Goal: Task Accomplishment & Management: Manage account settings

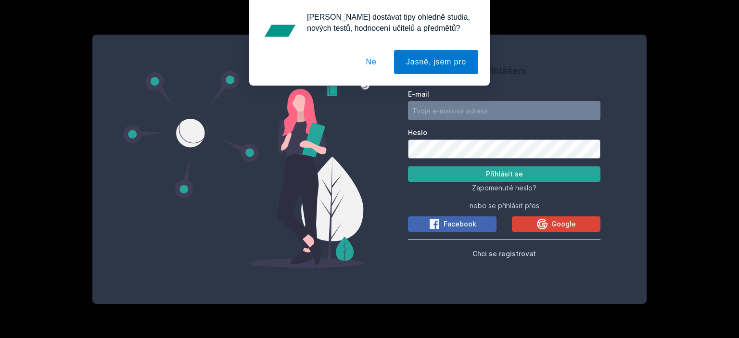
click at [375, 61] on button "Ne" at bounding box center [371, 62] width 35 height 24
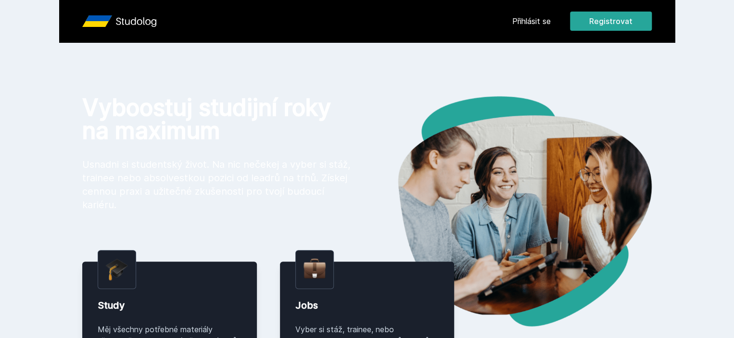
scroll to position [112, 0]
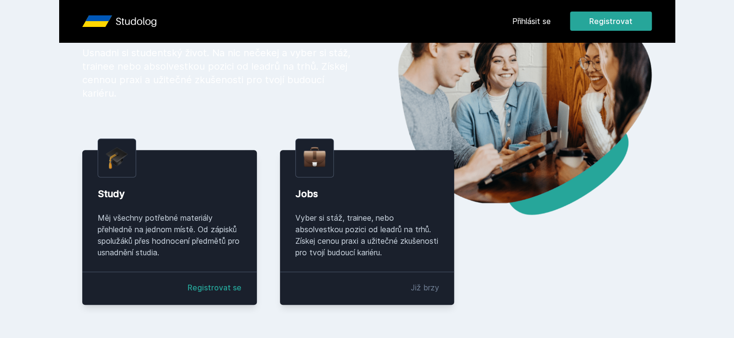
drag, startPoint x: 178, startPoint y: 260, endPoint x: 198, endPoint y: 320, distance: 62.7
click at [198, 305] on div "Study Měj všechny potřebné materiály přehledně na jednom místě. Od zápisků spol…" at bounding box center [169, 227] width 175 height 155
click at [198, 294] on link "Registrovat se" at bounding box center [215, 288] width 54 height 12
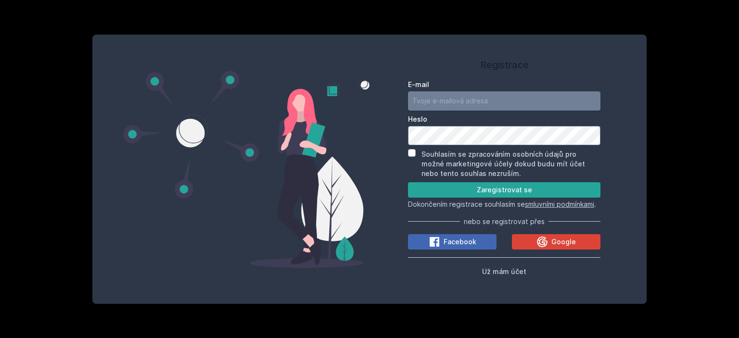
click at [476, 94] on input "E-mail" at bounding box center [504, 100] width 192 height 19
click at [433, 100] on input "caoab@gmail.com" at bounding box center [504, 100] width 192 height 19
type input "caoab13@gmail.com"
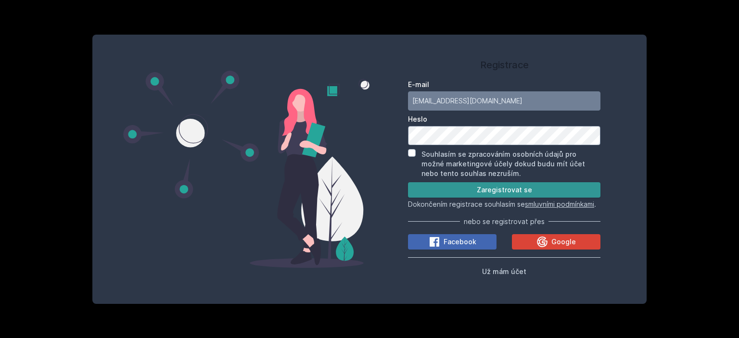
click at [540, 182] on button "Zaregistrovat se" at bounding box center [504, 189] width 192 height 15
click at [525, 182] on button "Zaregistrovat se" at bounding box center [504, 189] width 192 height 15
click at [506, 182] on button "Zaregistrovat se" at bounding box center [504, 189] width 192 height 15
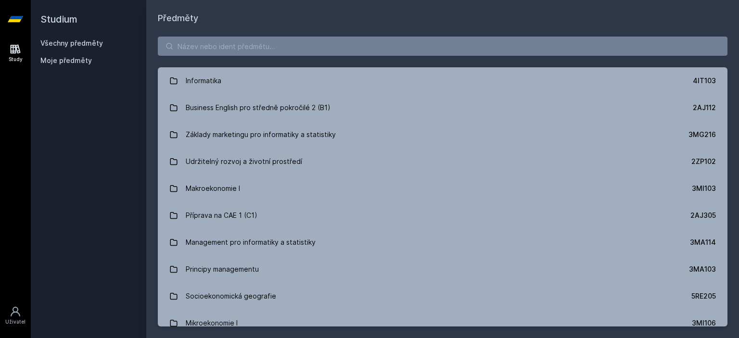
scroll to position [971, 0]
click at [352, 46] on input "search" at bounding box center [443, 46] width 570 height 19
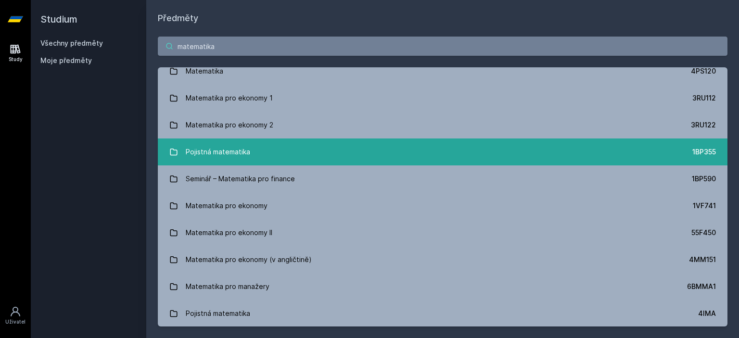
scroll to position [0, 0]
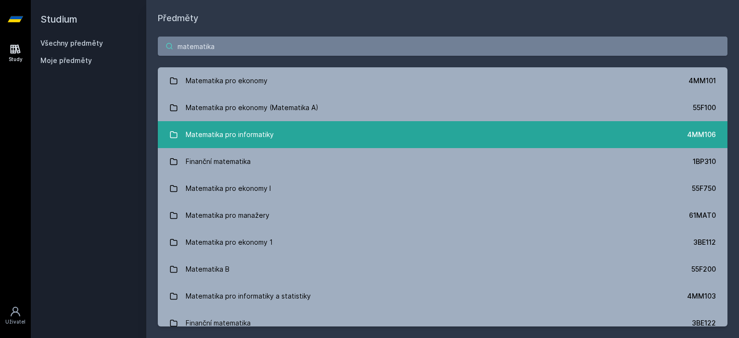
type input "matematika"
click at [589, 124] on link "Matematika pro informatiky 4MM106" at bounding box center [443, 134] width 570 height 27
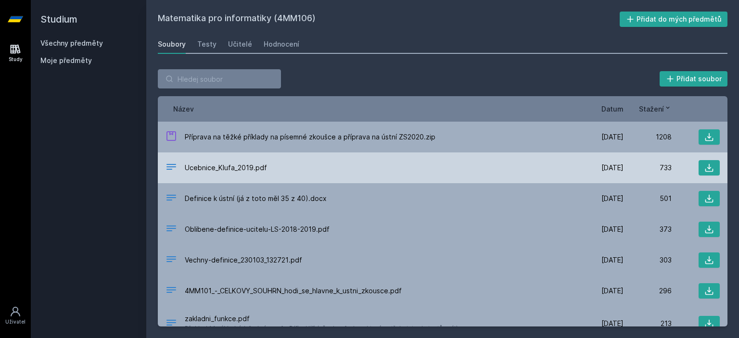
click at [382, 154] on div "Ucebnice_Klufa_2019.pdf [DATE] [DATE] 733" at bounding box center [443, 168] width 570 height 31
click at [250, 169] on span "Ucebnice_Klufa_2019.pdf" at bounding box center [226, 168] width 82 height 10
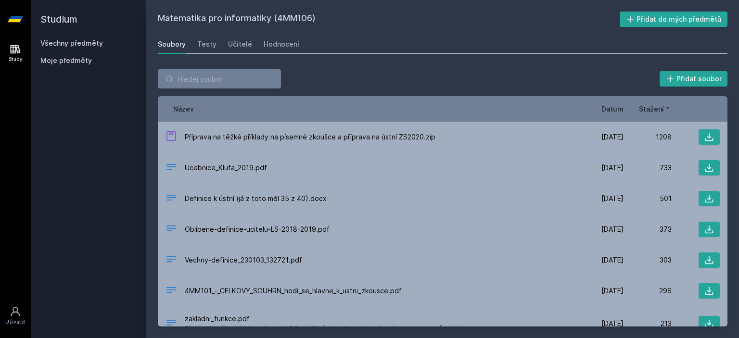
click at [528, 85] on div "Přidat soubor" at bounding box center [443, 78] width 570 height 19
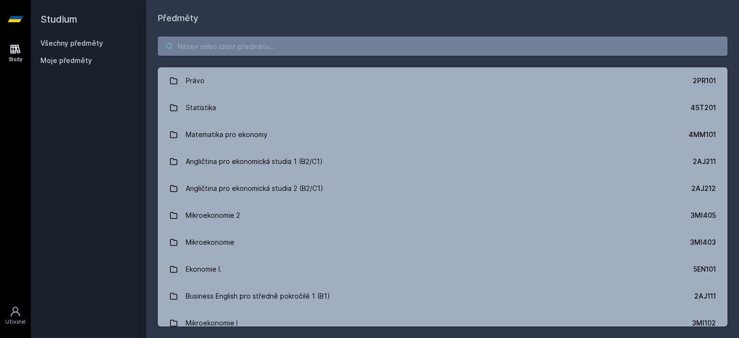
click at [318, 42] on input "search" at bounding box center [443, 46] width 570 height 19
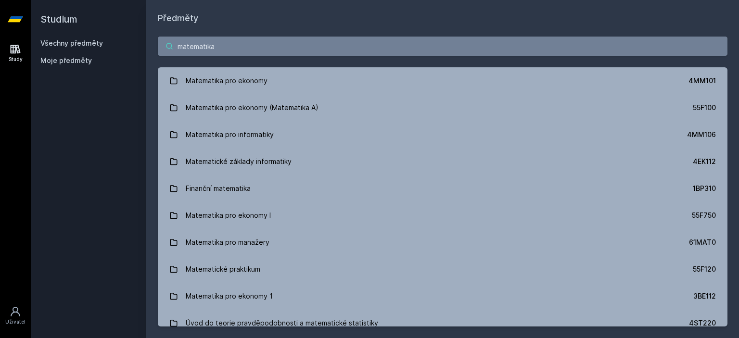
type input "matematika"
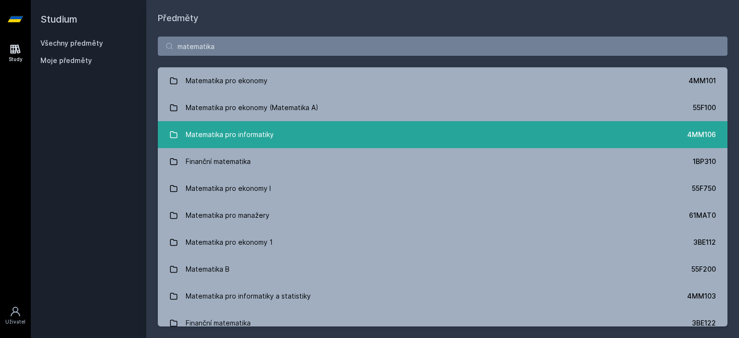
click at [275, 128] on link "Matematika pro informatiky 4MM106" at bounding box center [443, 134] width 570 height 27
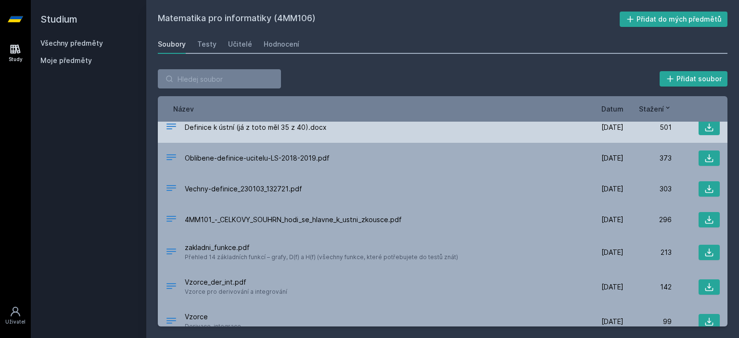
scroll to position [71, 0]
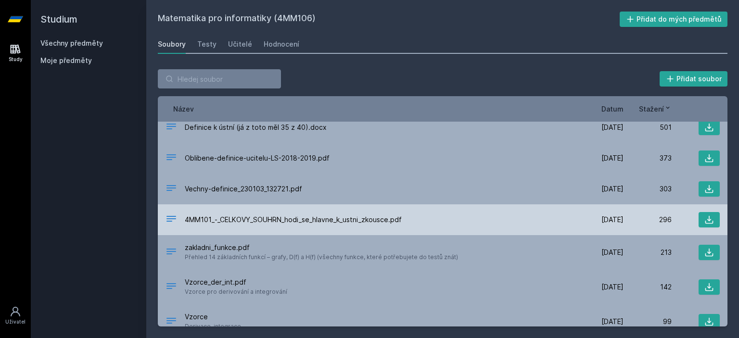
click at [260, 219] on span "4MM101_-_CELKOVY_SOUHRN_hodi_se_hlavne_k_ustni_zkousce.pdf" at bounding box center [293, 220] width 217 height 10
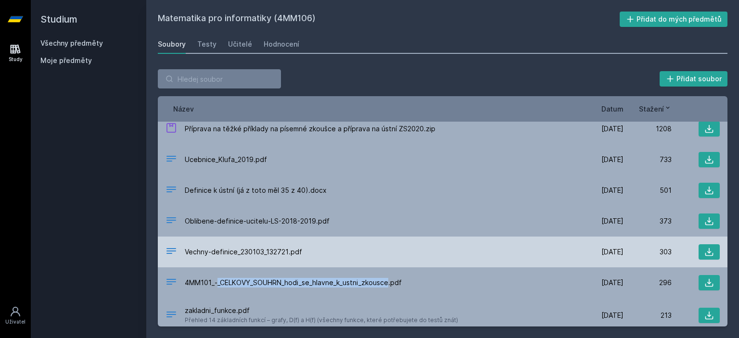
scroll to position [0, 0]
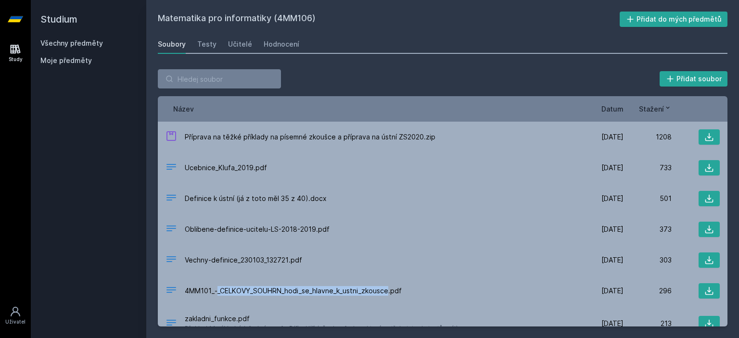
click at [656, 105] on span "Stažení" at bounding box center [651, 109] width 25 height 10
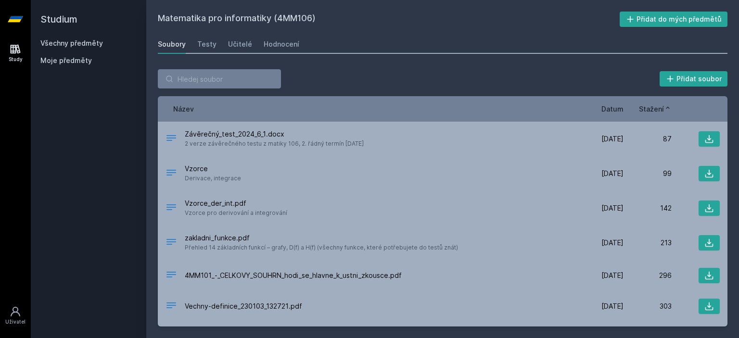
click at [656, 106] on span "Stažení" at bounding box center [651, 109] width 25 height 10
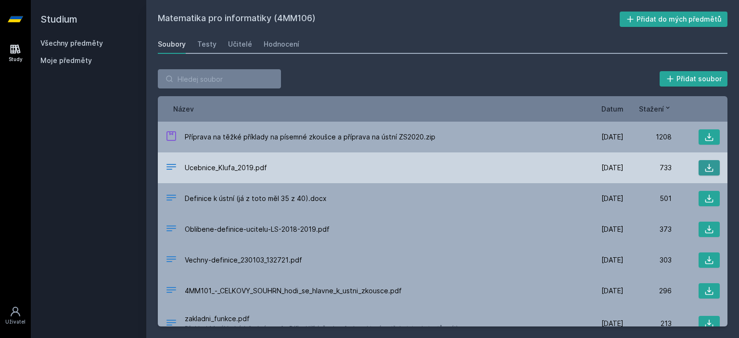
click at [708, 161] on button at bounding box center [709, 167] width 21 height 15
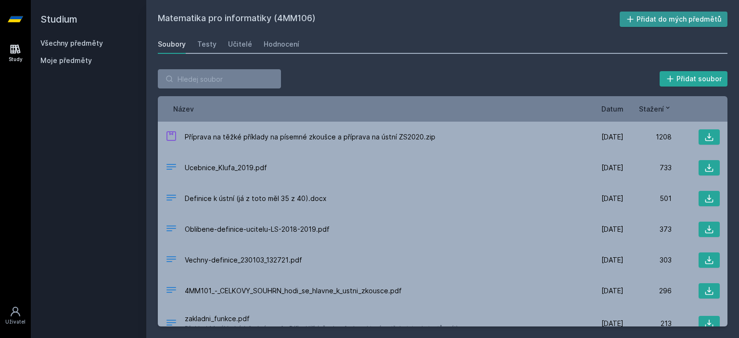
click at [648, 20] on button "Přidat do mých předmětů" at bounding box center [674, 19] width 108 height 15
click at [198, 83] on input "search" at bounding box center [219, 78] width 123 height 19
click at [62, 18] on h2 "Studium" at bounding box center [88, 19] width 96 height 38
click at [13, 25] on icon at bounding box center [15, 19] width 15 height 38
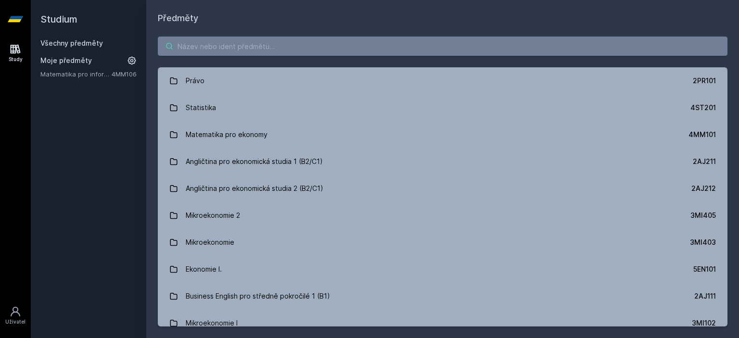
click at [218, 41] on input "search" at bounding box center [443, 46] width 570 height 19
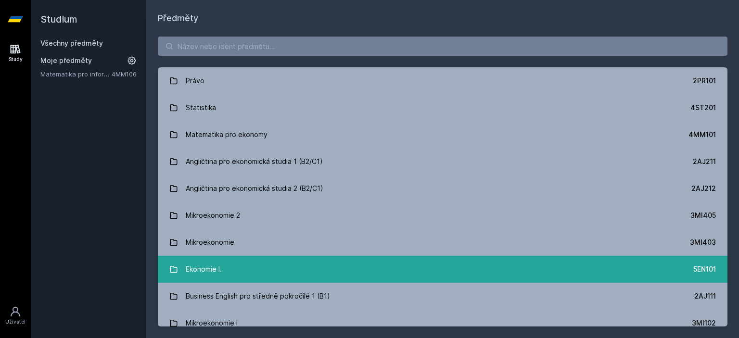
click at [294, 273] on link "Ekonomie I. 5EN101" at bounding box center [443, 269] width 570 height 27
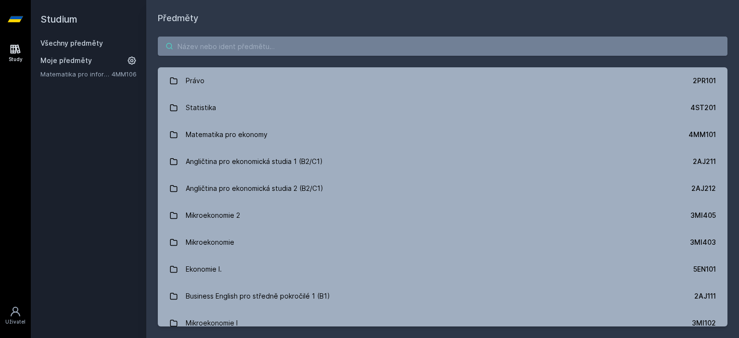
click at [573, 38] on input "search" at bounding box center [443, 46] width 570 height 19
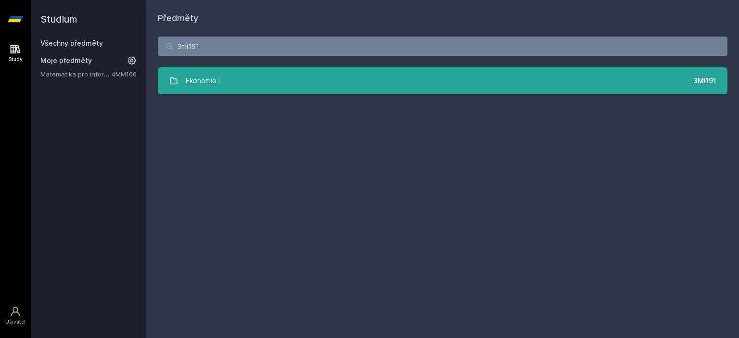
type input "3mi191"
click at [468, 75] on link "Ekonomie I 3MI191" at bounding box center [443, 80] width 570 height 27
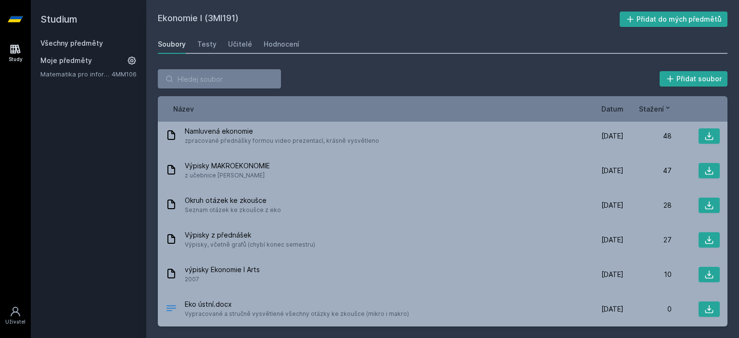
scroll to position [199, 0]
click at [674, 19] on button "Přidat do mých předmětů" at bounding box center [674, 19] width 108 height 15
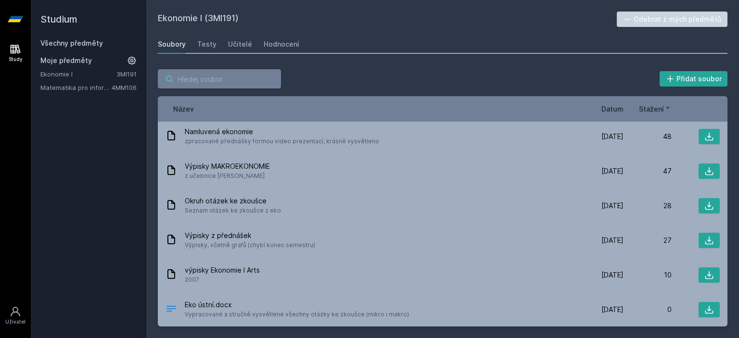
click at [208, 75] on input "search" at bounding box center [219, 78] width 123 height 19
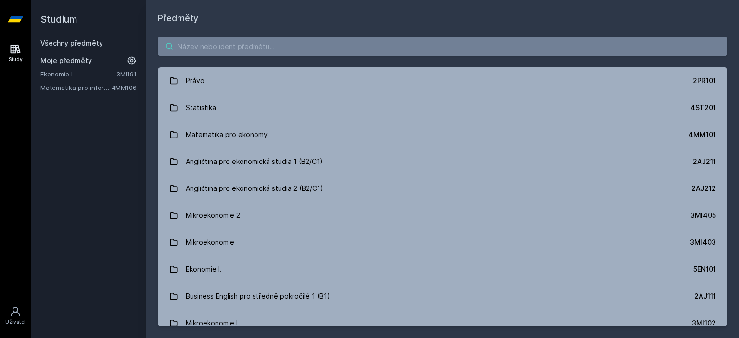
click at [261, 44] on input "search" at bounding box center [443, 46] width 570 height 19
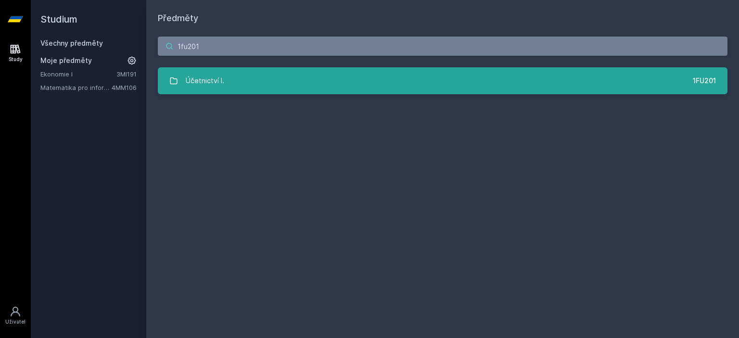
type input "1fu201"
click at [562, 88] on link "Účetnictví I. 1FU201" at bounding box center [443, 80] width 570 height 27
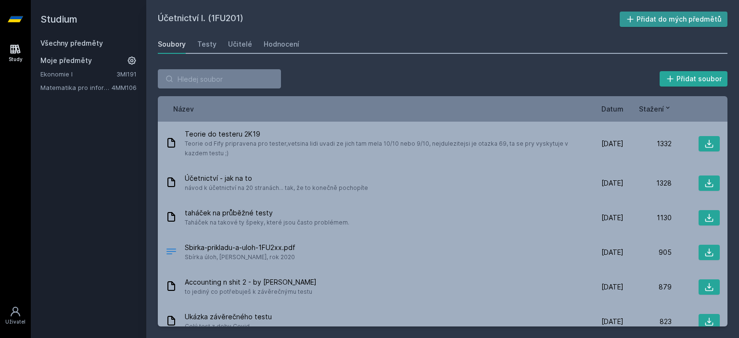
click at [685, 22] on button "Přidat do mých předmětů" at bounding box center [674, 19] width 108 height 15
click at [13, 20] on icon at bounding box center [15, 19] width 15 height 6
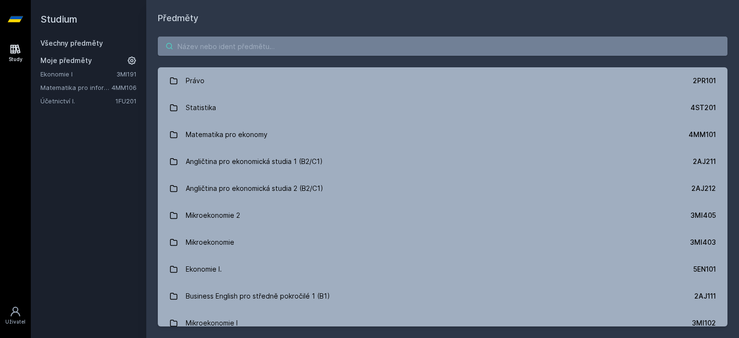
click at [223, 40] on input "search" at bounding box center [443, 46] width 570 height 19
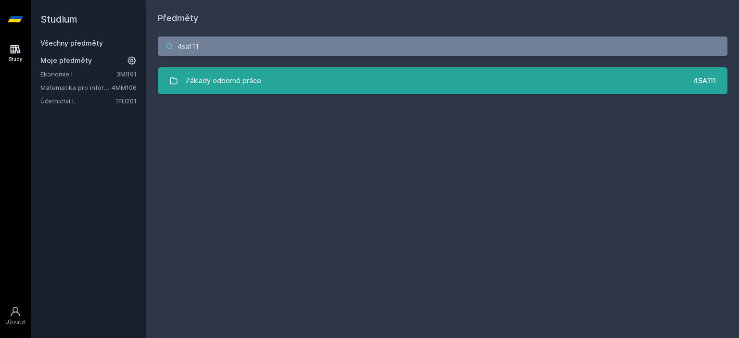
type input "4sa111"
click at [440, 72] on link "Základy odborné práce 4SA111" at bounding box center [443, 80] width 570 height 27
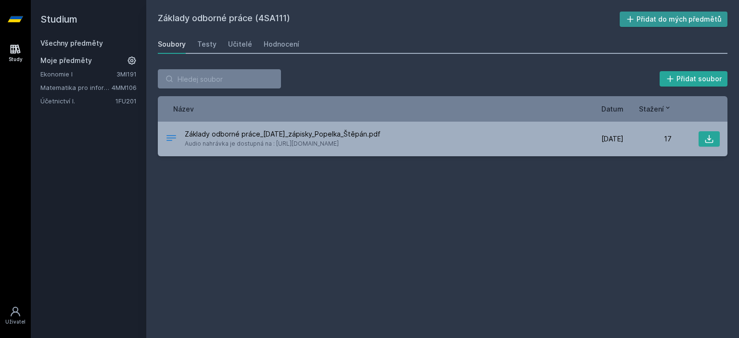
click at [679, 22] on button "Přidat do mých předmětů" at bounding box center [674, 19] width 108 height 15
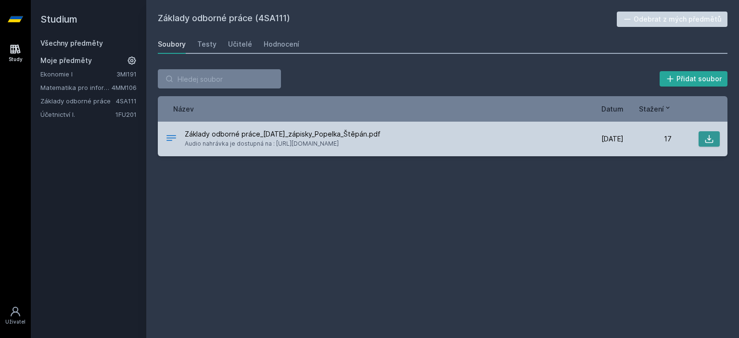
click at [700, 135] on button at bounding box center [709, 138] width 21 height 15
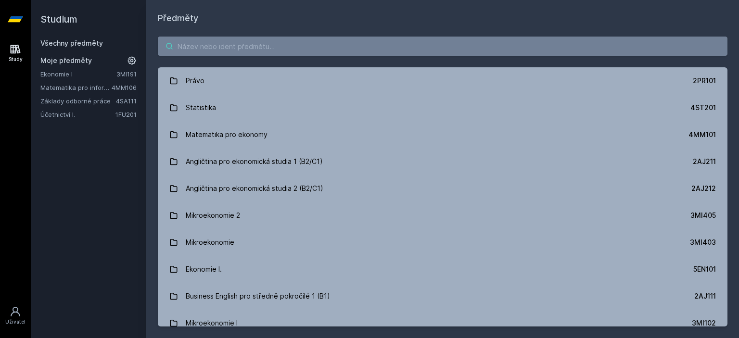
click at [269, 44] on input "search" at bounding box center [443, 46] width 570 height 19
paste input "- 4IT337"
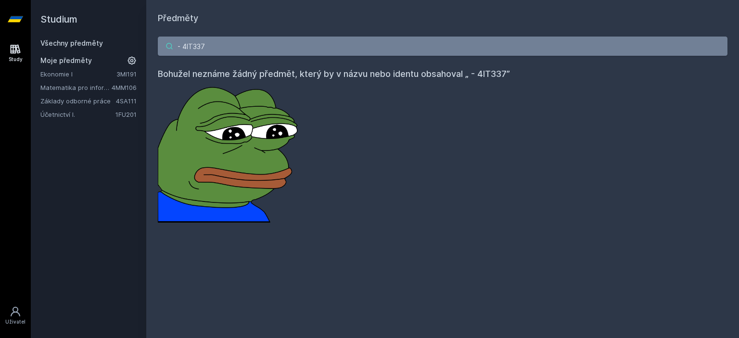
click at [188, 43] on input "- 4IT337" at bounding box center [443, 46] width 570 height 19
click at [228, 53] on input "4IT337" at bounding box center [443, 46] width 570 height 19
type input "4"
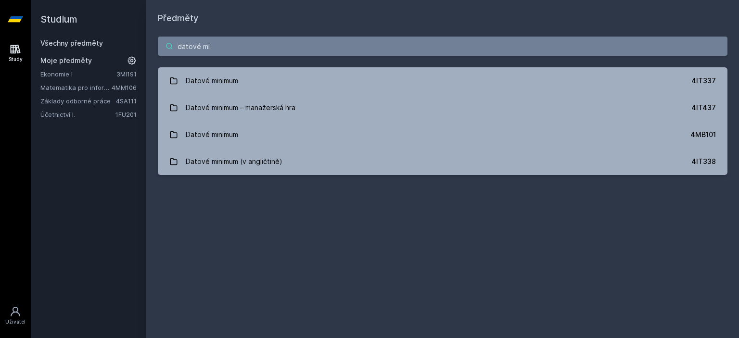
type input "datové mi"
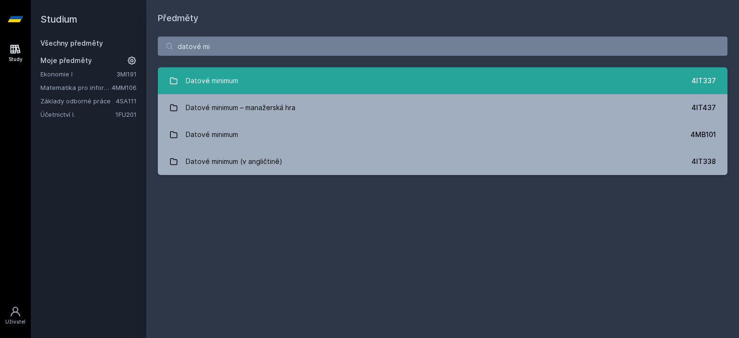
click at [521, 75] on link "Datové minimum 4IT337" at bounding box center [443, 80] width 570 height 27
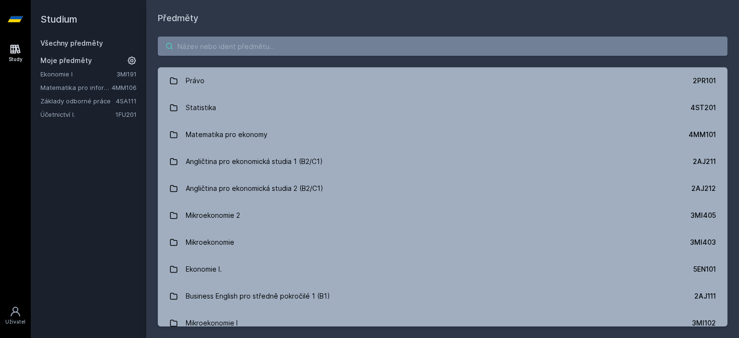
click at [347, 39] on input "search" at bounding box center [443, 46] width 570 height 19
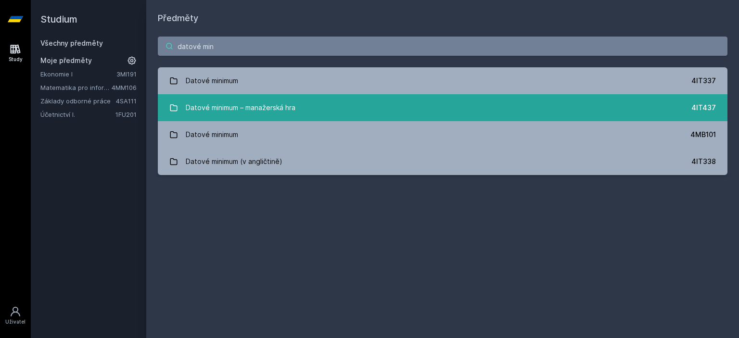
type input "datové min"
click at [266, 107] on div "Datové minimum – manažerská hra" at bounding box center [241, 107] width 110 height 19
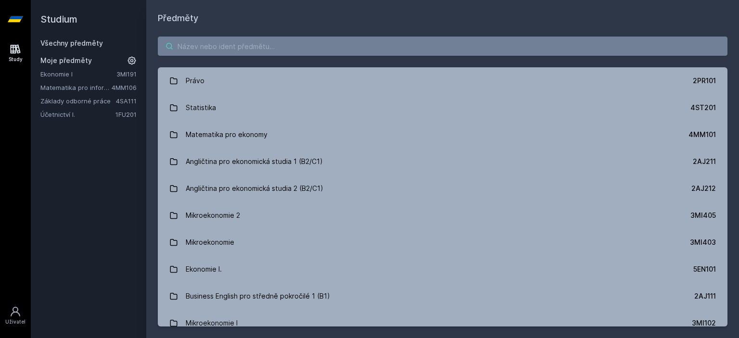
click at [262, 42] on input "search" at bounding box center [443, 46] width 570 height 19
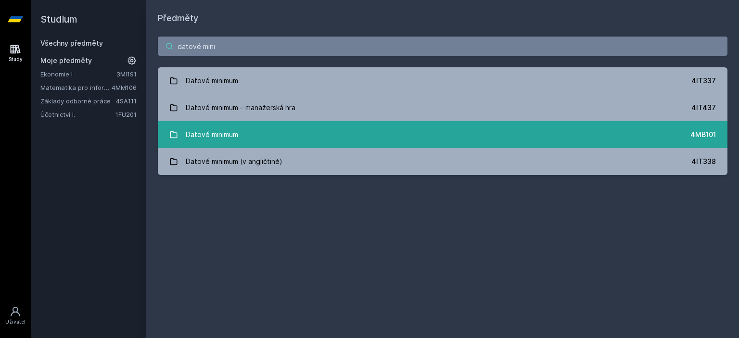
type input "datové mini"
click at [248, 134] on link "Datové minimum 4MB101" at bounding box center [443, 134] width 570 height 27
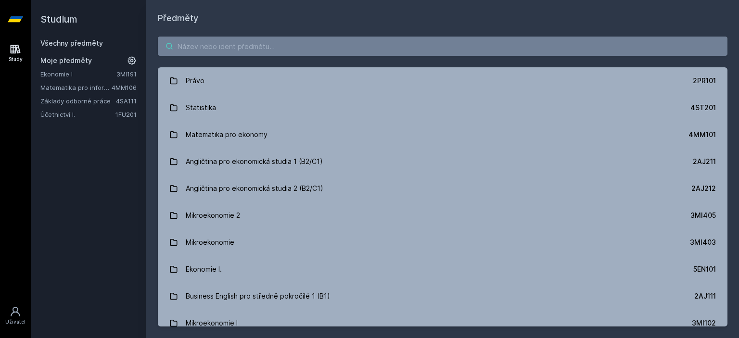
click at [217, 47] on input "search" at bounding box center [443, 46] width 570 height 19
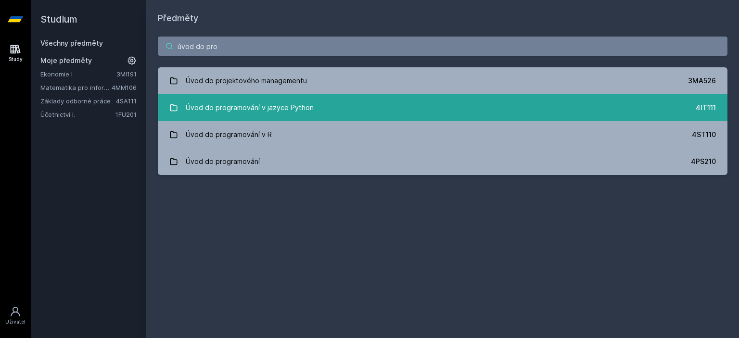
type input "úvod do pro"
click at [229, 115] on div "Úvod do programování v jazyce Python" at bounding box center [250, 107] width 128 height 19
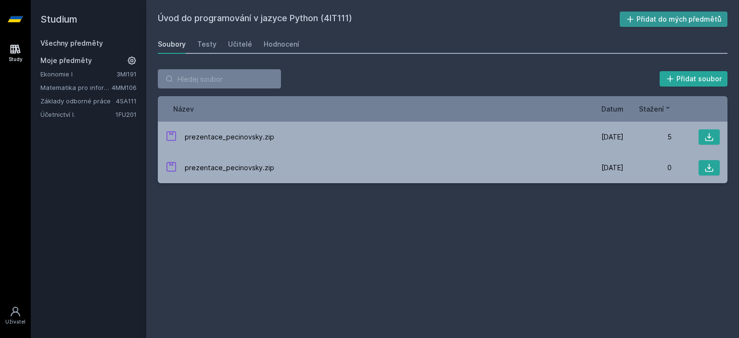
click at [672, 20] on button "Přidat do mých předmětů" at bounding box center [674, 19] width 108 height 15
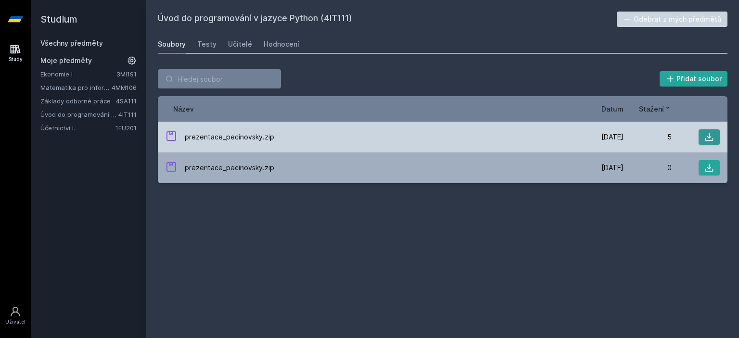
click at [716, 138] on button at bounding box center [709, 136] width 21 height 15
